Goal: Answer question/provide support

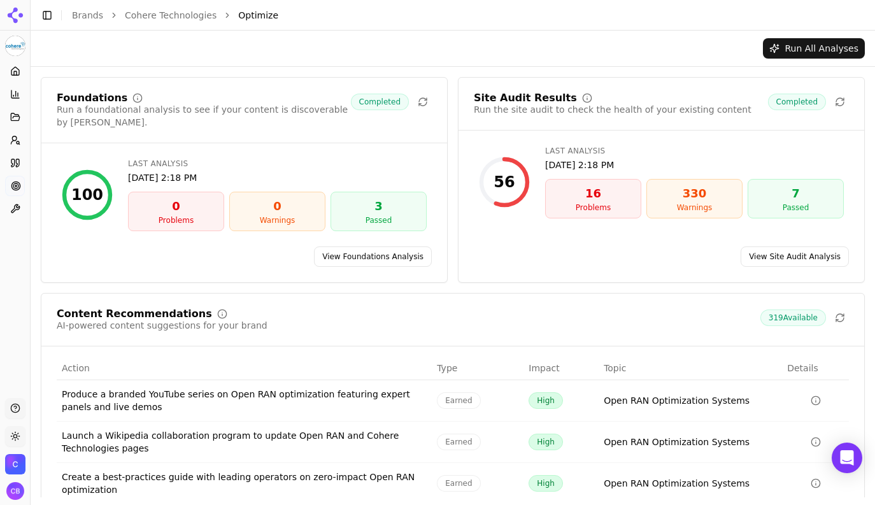
click at [13, 439] on html "Cohere Technologies Platform Home Competition Topics Prompts Citations Optimize…" at bounding box center [437, 252] width 875 height 505
click at [36, 441] on html "Cohere Technologies Platform Home Competition Topics Prompts Citations Optimize…" at bounding box center [437, 252] width 875 height 505
click at [15, 407] on button "Support" at bounding box center [15, 408] width 20 height 20
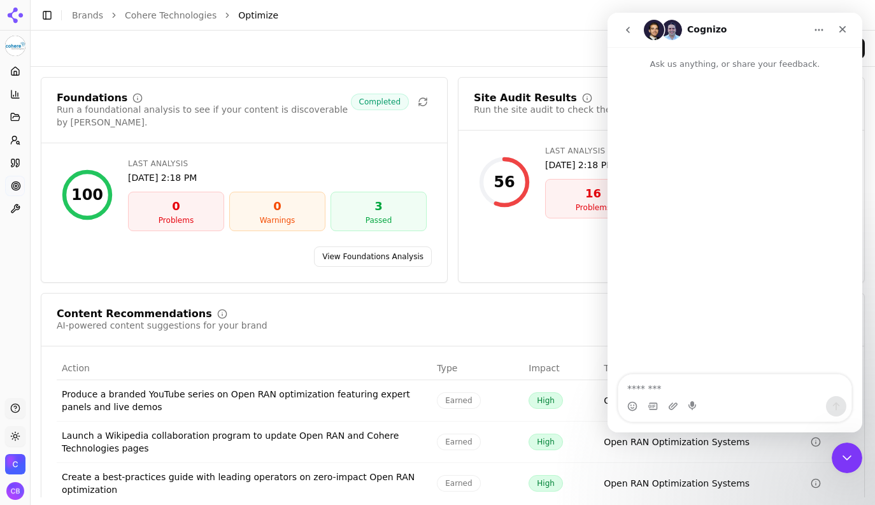
click at [634, 31] on button "go back" at bounding box center [628, 30] width 24 height 24
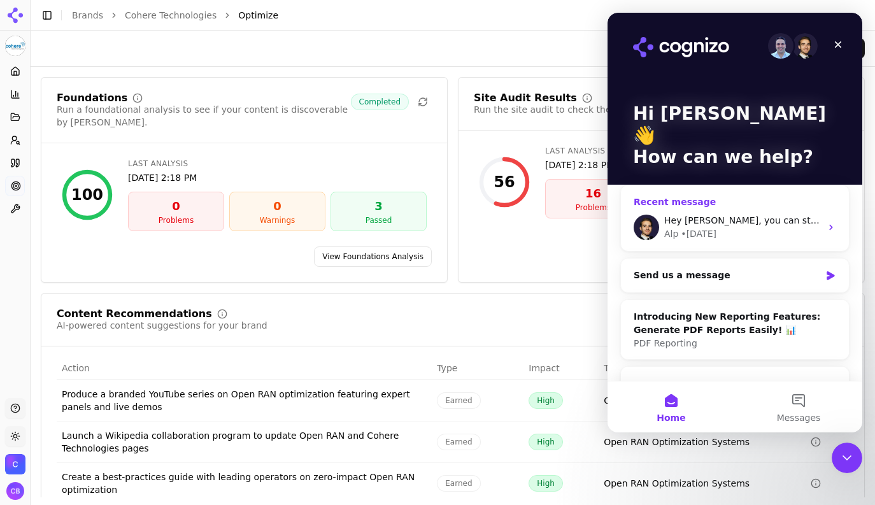
click at [708, 227] on div "• [DATE]" at bounding box center [698, 233] width 36 height 13
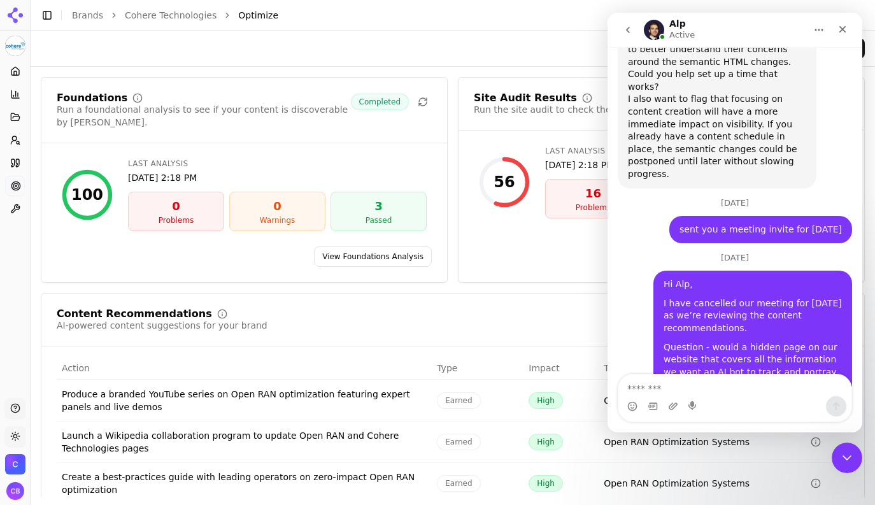
scroll to position [5413, 0]
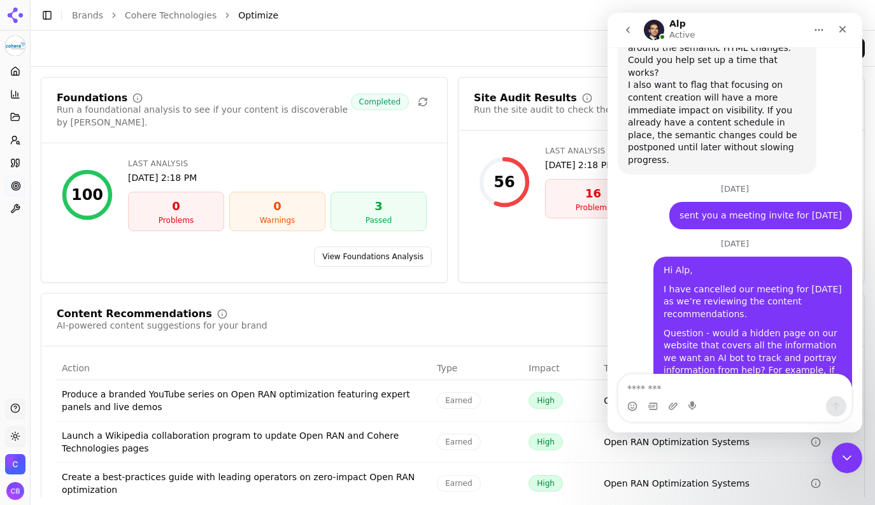
click at [656, 388] on textarea "Message…" at bounding box center [734, 385] width 233 height 22
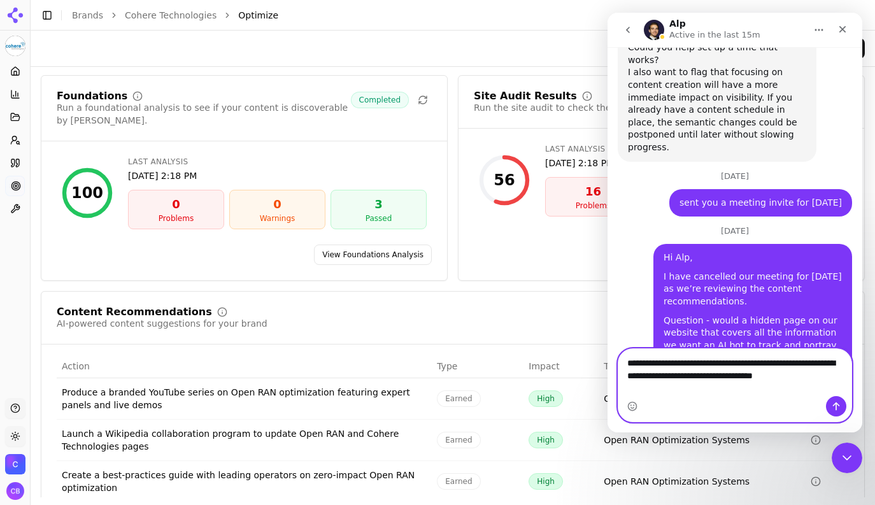
scroll to position [5438, 0]
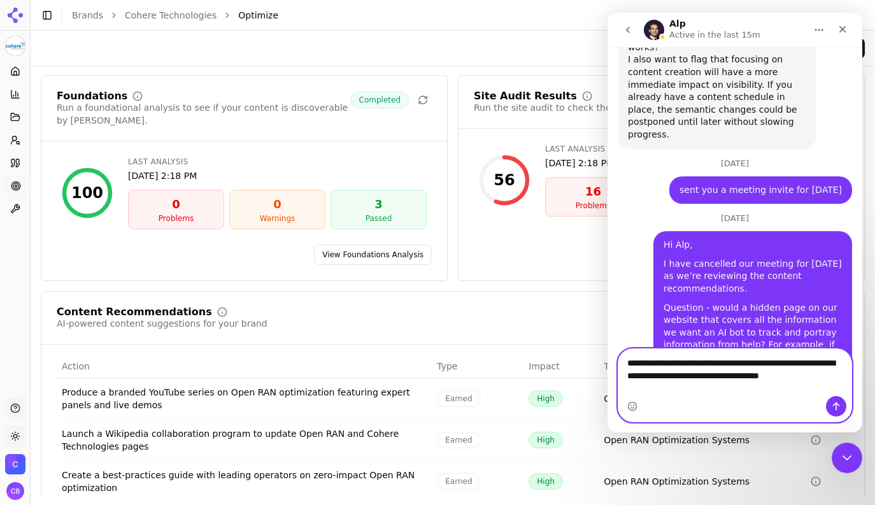
paste textarea "**********"
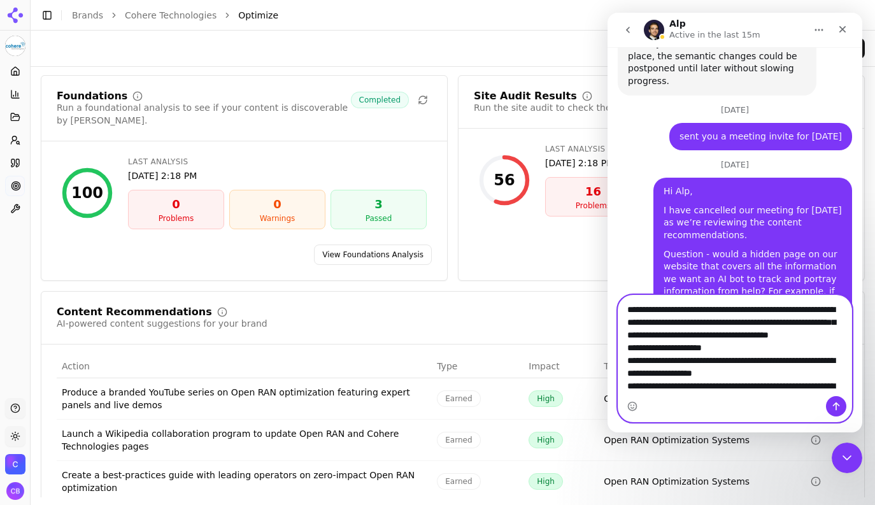
scroll to position [0, 0]
drag, startPoint x: 649, startPoint y: 336, endPoint x: 756, endPoint y: 336, distance: 107.6
click at [756, 336] on textarea "Message…" at bounding box center [734, 345] width 233 height 101
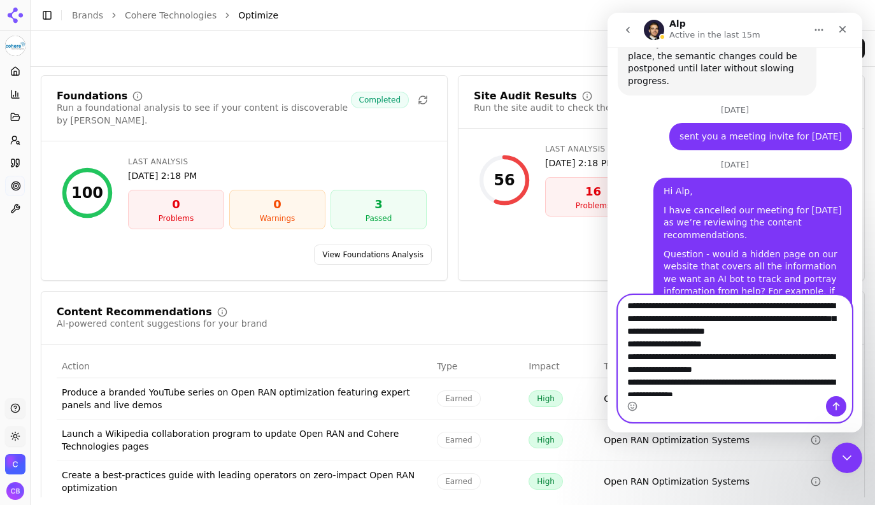
scroll to position [5, 0]
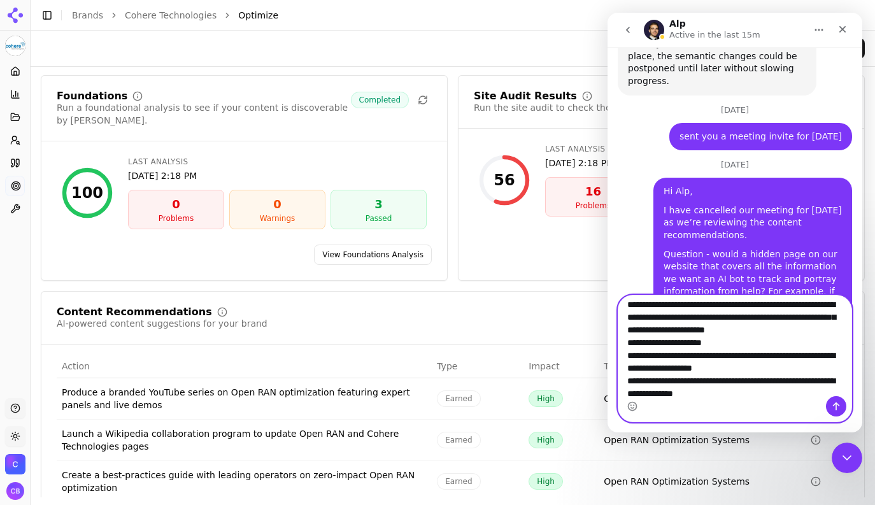
drag, startPoint x: 751, startPoint y: 333, endPoint x: 769, endPoint y: 330, distance: 18.1
click at [769, 330] on textarea "Message…" at bounding box center [734, 345] width 233 height 101
click at [785, 330] on textarea "Message…" at bounding box center [734, 345] width 233 height 101
click at [841, 330] on textarea "Message…" at bounding box center [734, 345] width 233 height 101
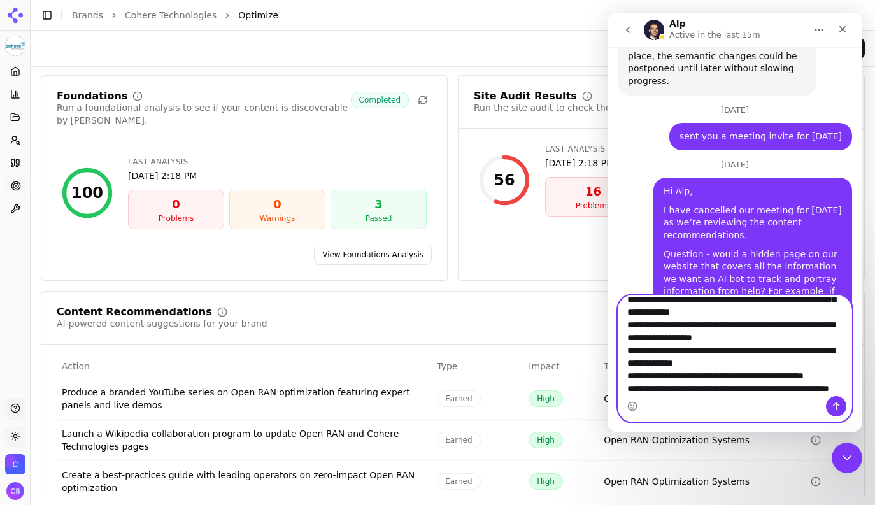
scroll to position [37, 0]
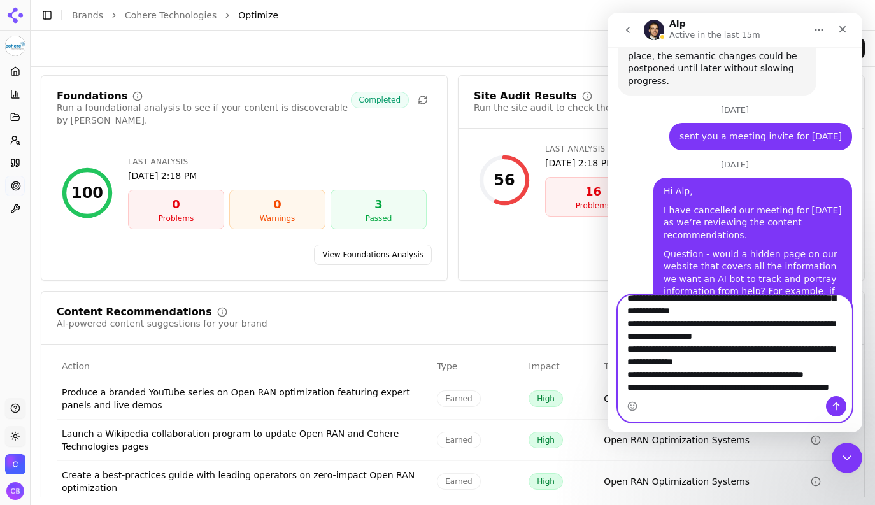
click at [784, 349] on textarea "Message…" at bounding box center [734, 345] width 233 height 101
click at [745, 376] on textarea "Message…" at bounding box center [734, 345] width 233 height 101
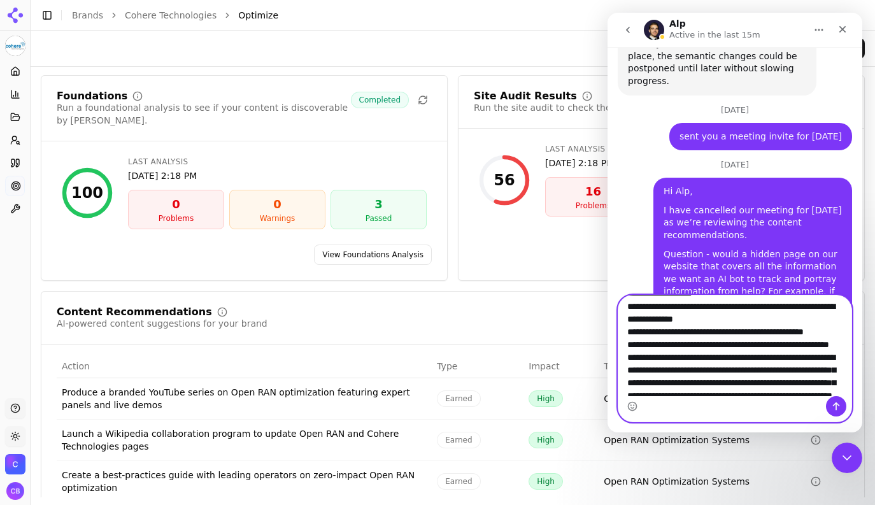
scroll to position [83, 0]
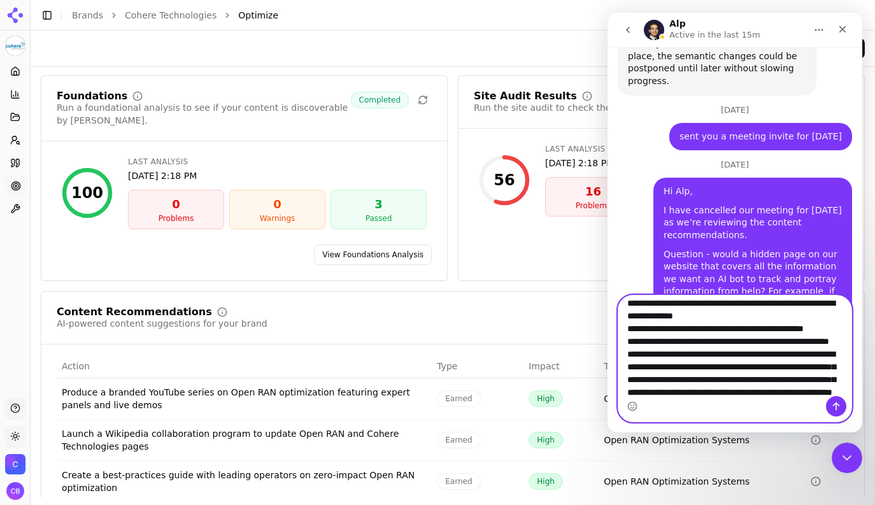
click at [675, 353] on textarea "Message…" at bounding box center [734, 345] width 233 height 101
click at [693, 379] on textarea "Message…" at bounding box center [734, 345] width 233 height 101
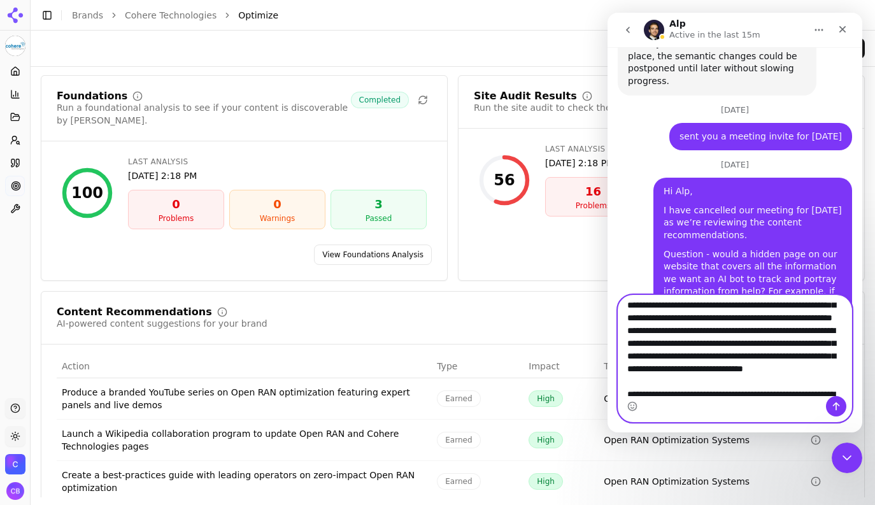
scroll to position [158, 0]
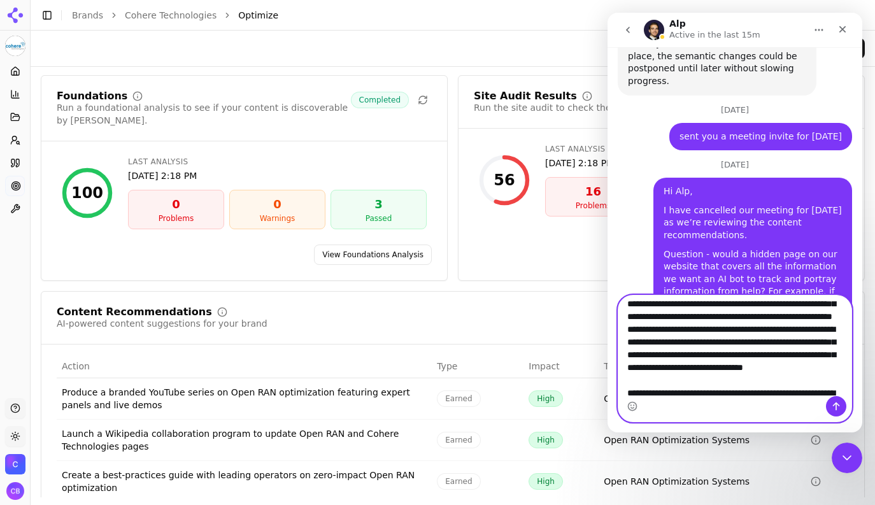
click at [813, 329] on textarea "Message…" at bounding box center [734, 345] width 233 height 101
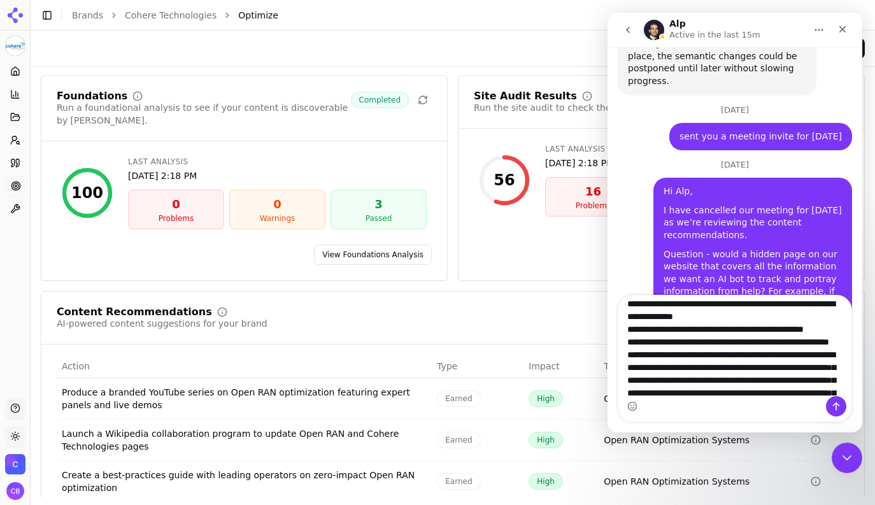
scroll to position [86, 0]
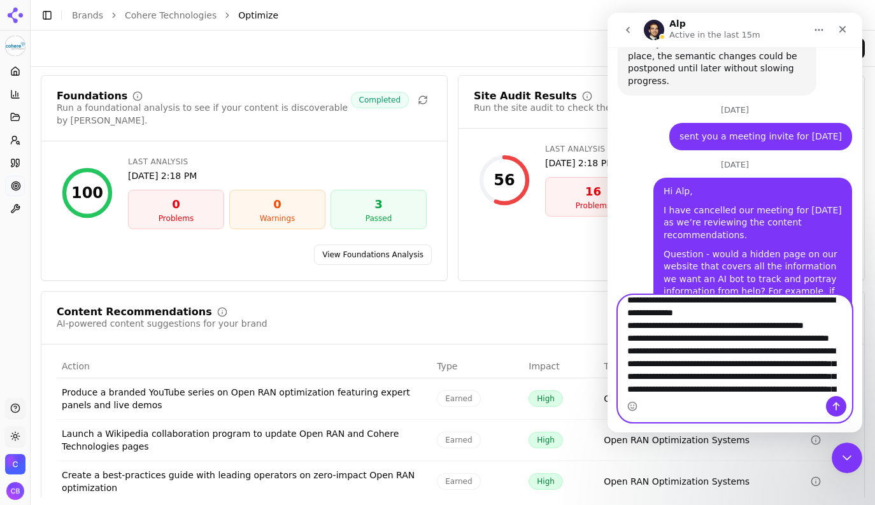
click at [817, 314] on textarea "Message…" at bounding box center [734, 345] width 233 height 101
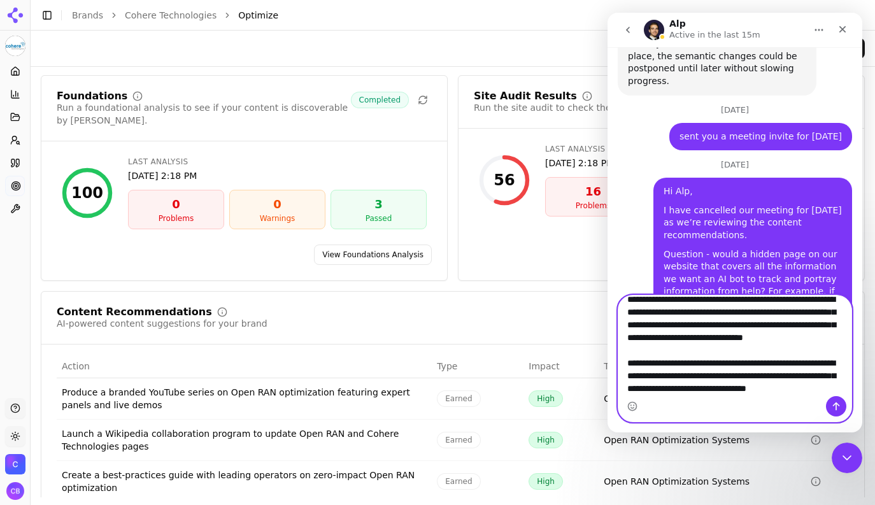
scroll to position [258, 0]
click at [628, 319] on textarea "Message…" at bounding box center [734, 345] width 233 height 101
click at [840, 346] on textarea "Message…" at bounding box center [734, 345] width 233 height 101
drag, startPoint x: 820, startPoint y: 365, endPoint x: 829, endPoint y: 349, distance: 17.9
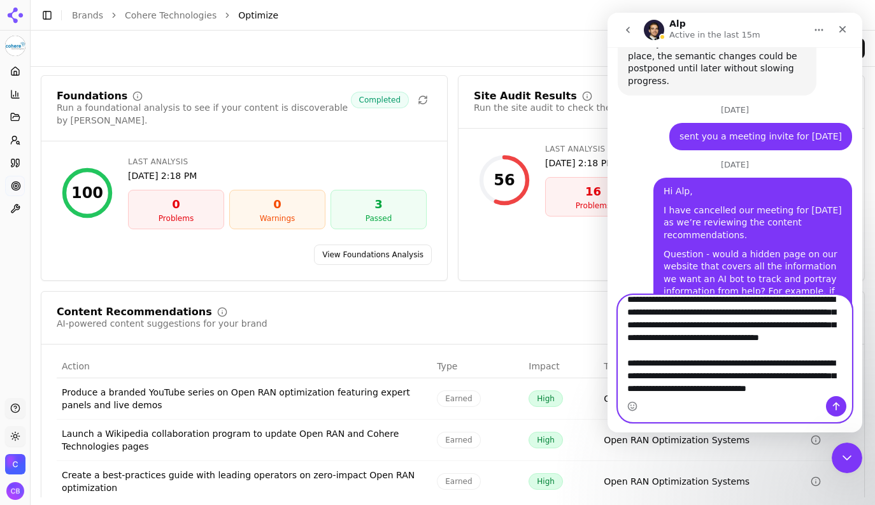
click at [820, 365] on textarea "Message…" at bounding box center [734, 345] width 233 height 101
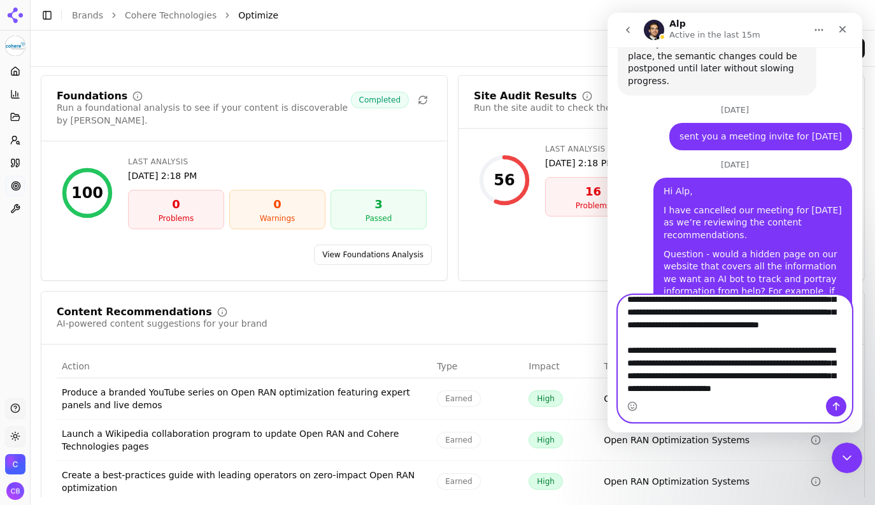
scroll to position [290, 0]
drag, startPoint x: 800, startPoint y: 376, endPoint x: 801, endPoint y: 383, distance: 6.4
click at [801, 383] on textarea "Message…" at bounding box center [734, 345] width 233 height 101
type textarea "**********"
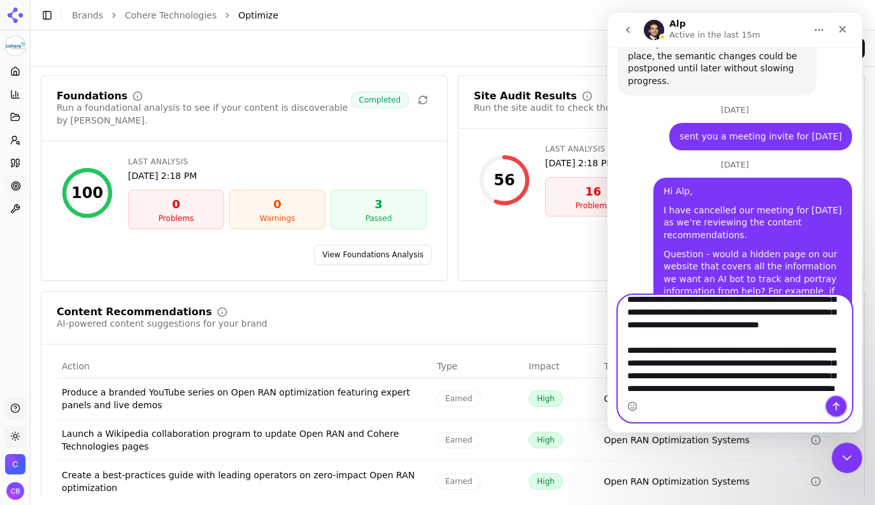
click at [833, 403] on icon "Send a message…" at bounding box center [836, 406] width 10 height 10
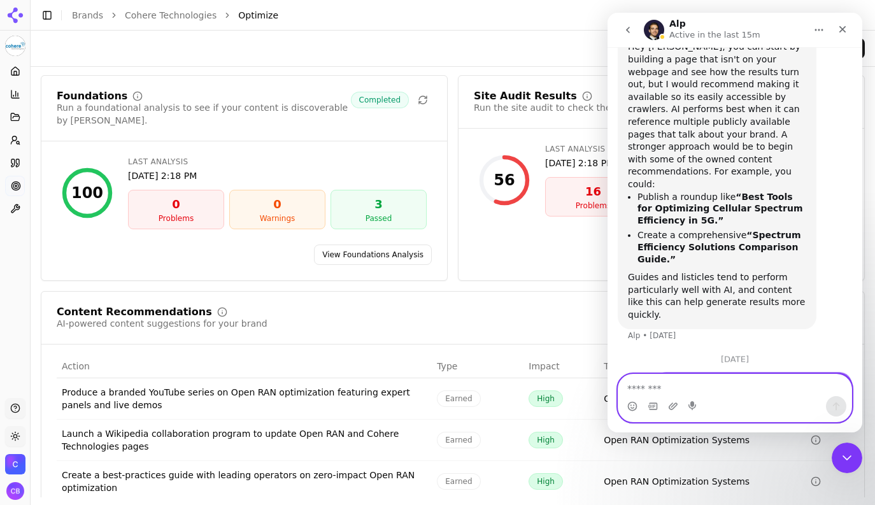
scroll to position [5897, 0]
